Goal: Task Accomplishment & Management: Complete application form

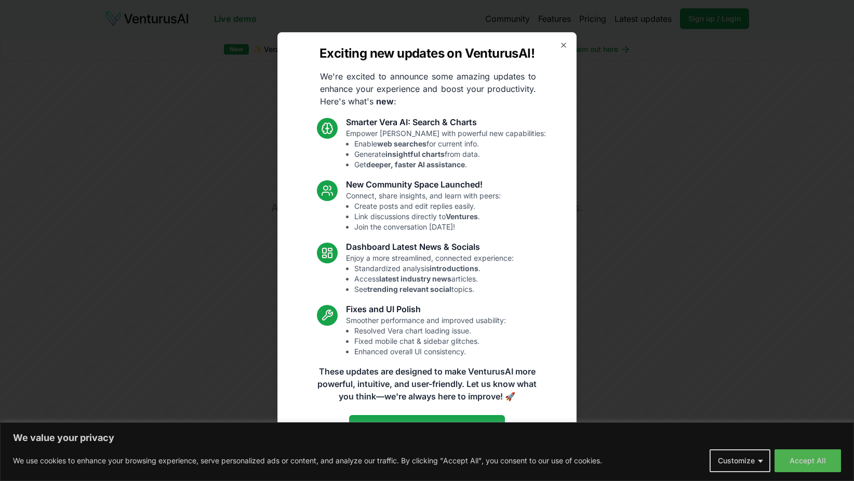
click at [556, 47] on div "Exciting new updates on VenturusAI! We're excited to announce some amazing upda…" at bounding box center [426, 240] width 299 height 417
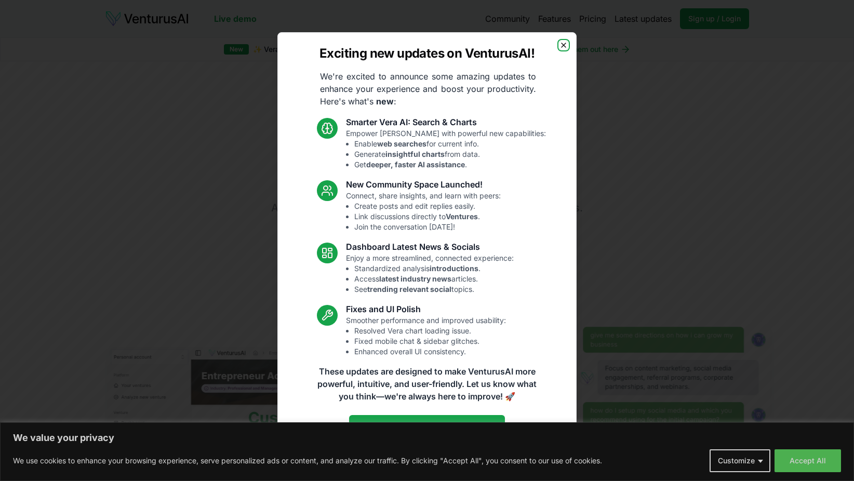
click at [560, 47] on icon "button" at bounding box center [564, 45] width 8 height 8
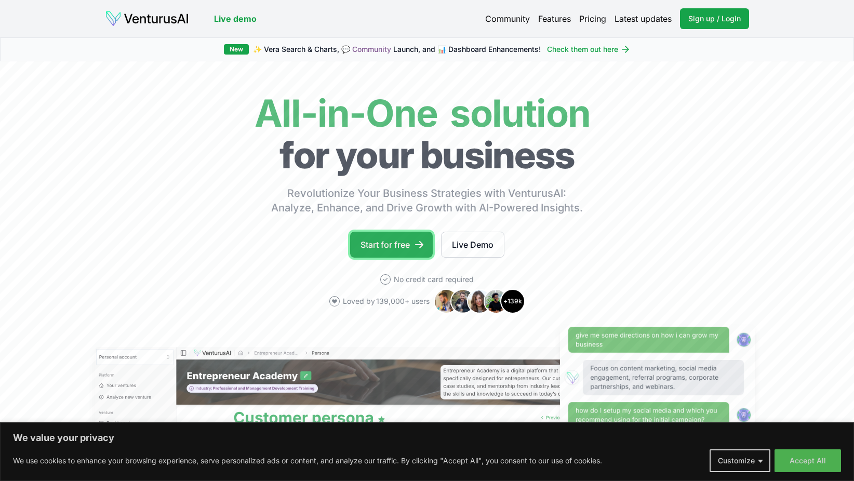
click at [387, 247] on link "Start for free" at bounding box center [391, 245] width 83 height 26
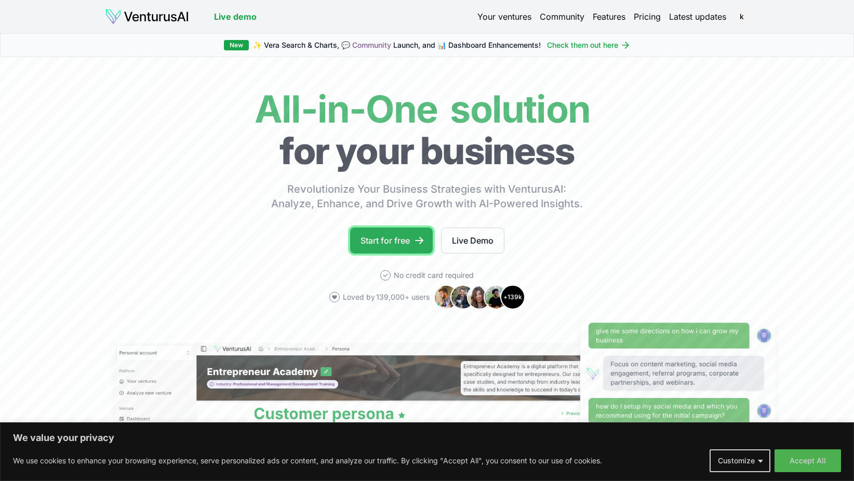
click at [407, 246] on link "Start for free" at bounding box center [391, 241] width 83 height 26
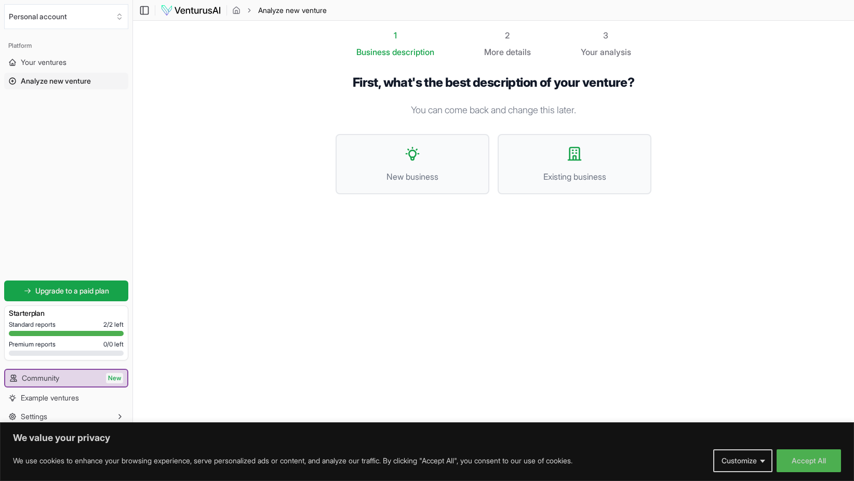
drag, startPoint x: 253, startPoint y: 105, endPoint x: 238, endPoint y: 178, distance: 73.7
click at [253, 108] on section "1 Business description 2 More details 3 Your analysis First, what's the best de…" at bounding box center [493, 225] width 721 height 408
click at [684, 254] on section "1 Business description 2 More details 3 Your analysis First, what's the best de…" at bounding box center [493, 225] width 721 height 408
